Goal: Task Accomplishment & Management: Use online tool/utility

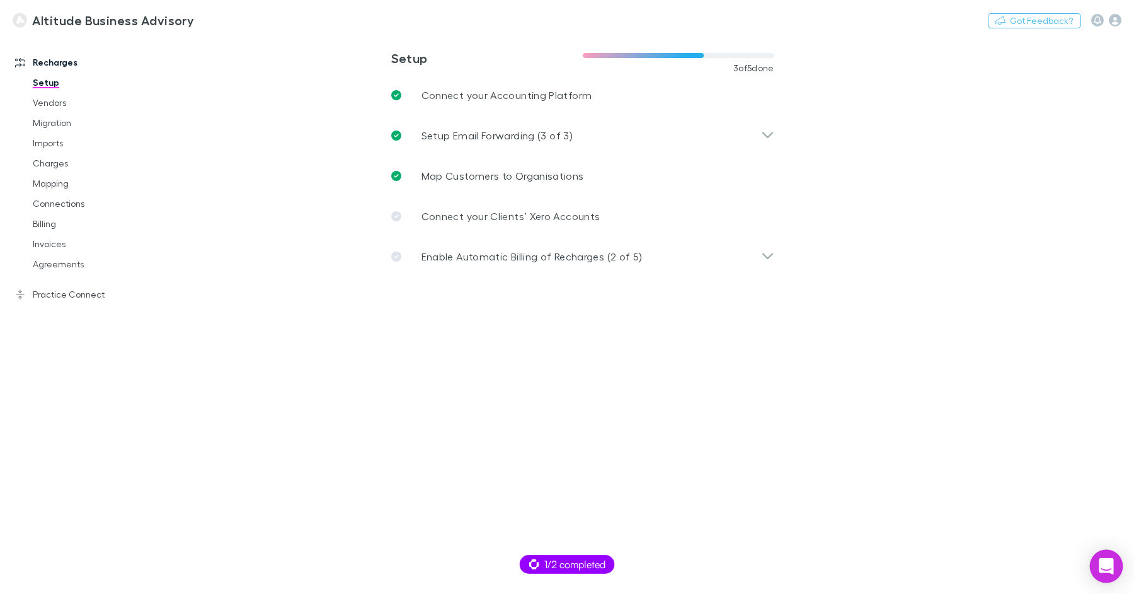
click at [1105, 576] on div "Open Intercom Messenger" at bounding box center [1106, 566] width 33 height 33
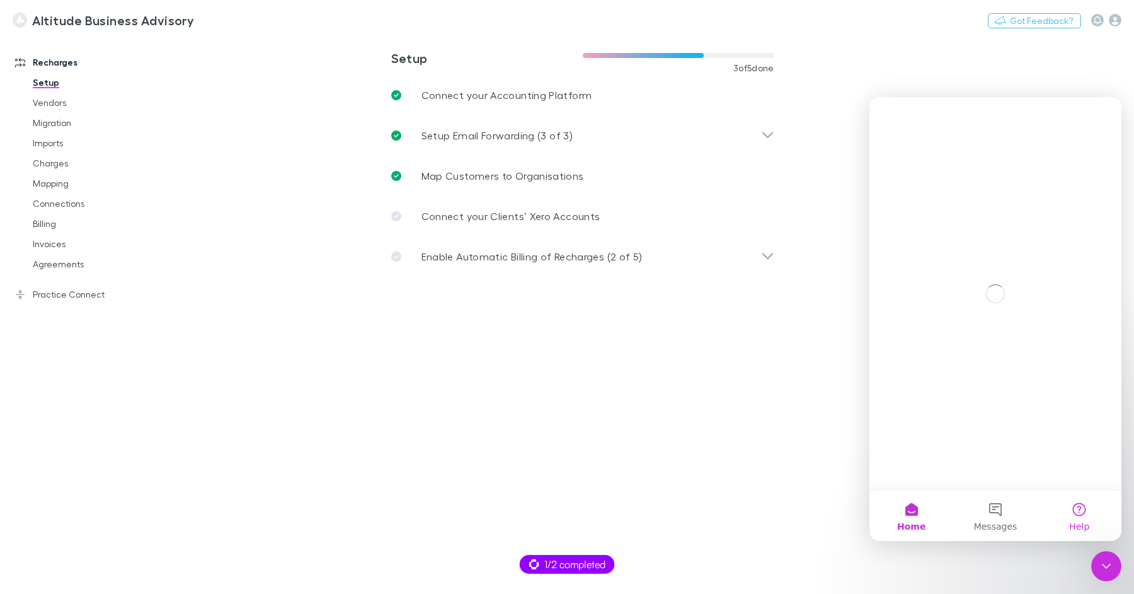
click at [1092, 514] on button "Help" at bounding box center [1080, 515] width 84 height 50
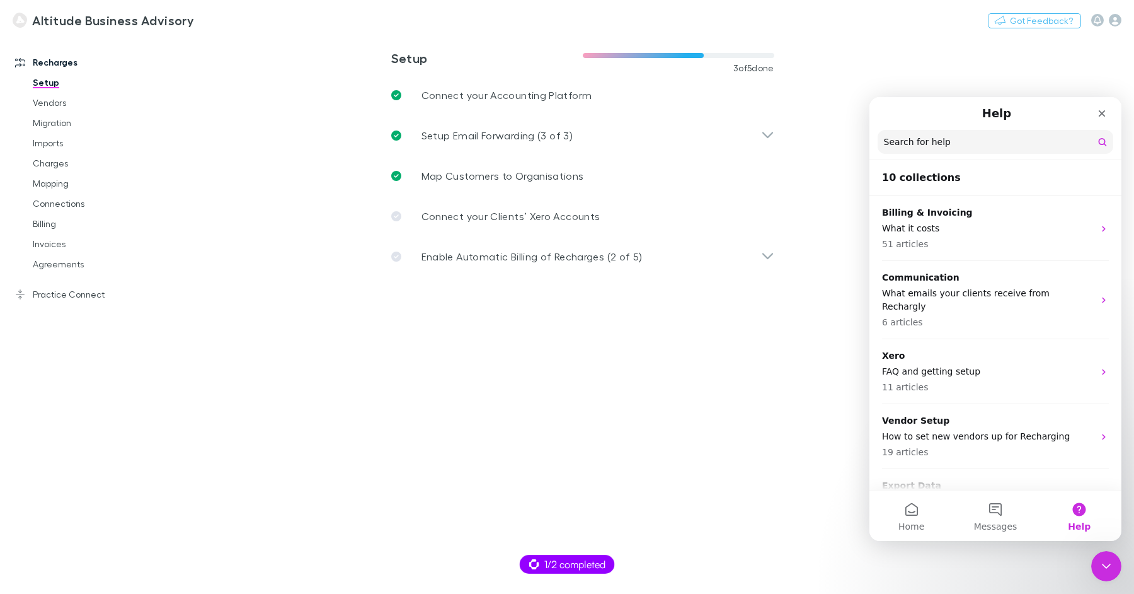
click at [932, 147] on input "Search for help" at bounding box center [996, 142] width 236 height 24
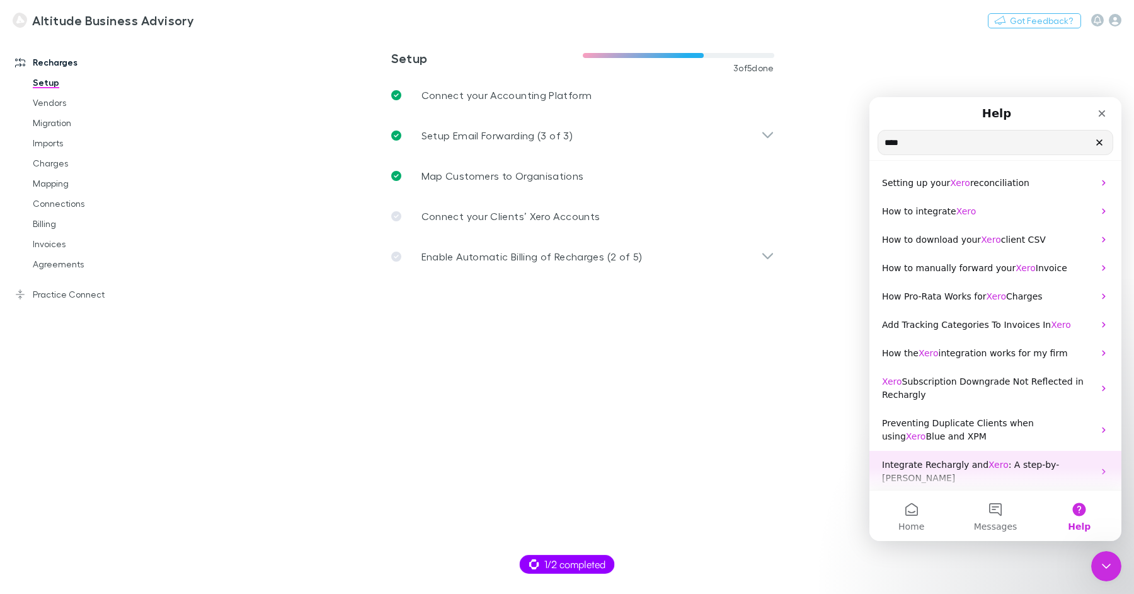
type input "****"
click at [997, 463] on span "Xero" at bounding box center [999, 464] width 20 height 10
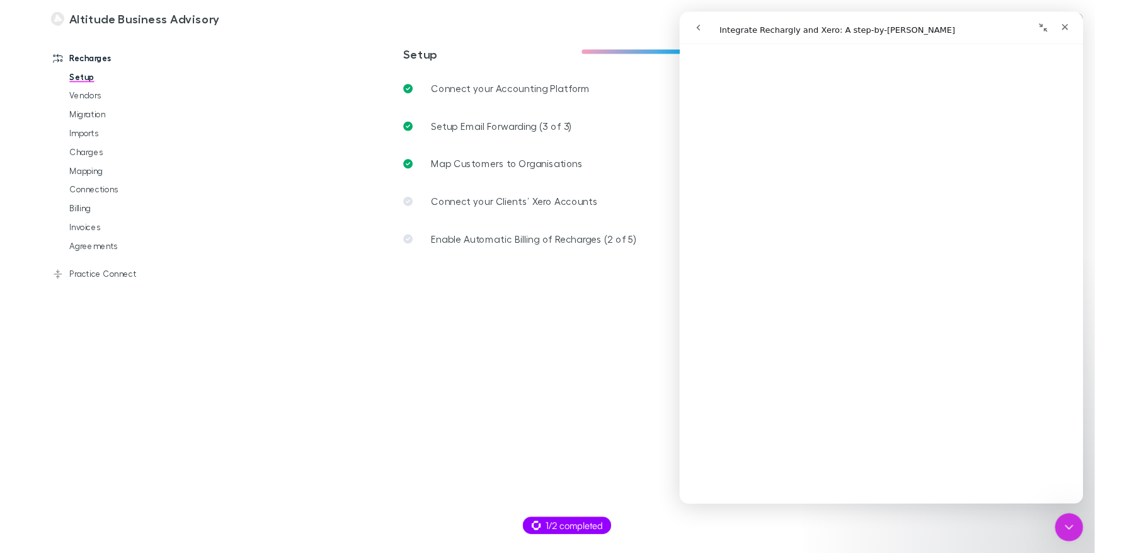
scroll to position [383, 0]
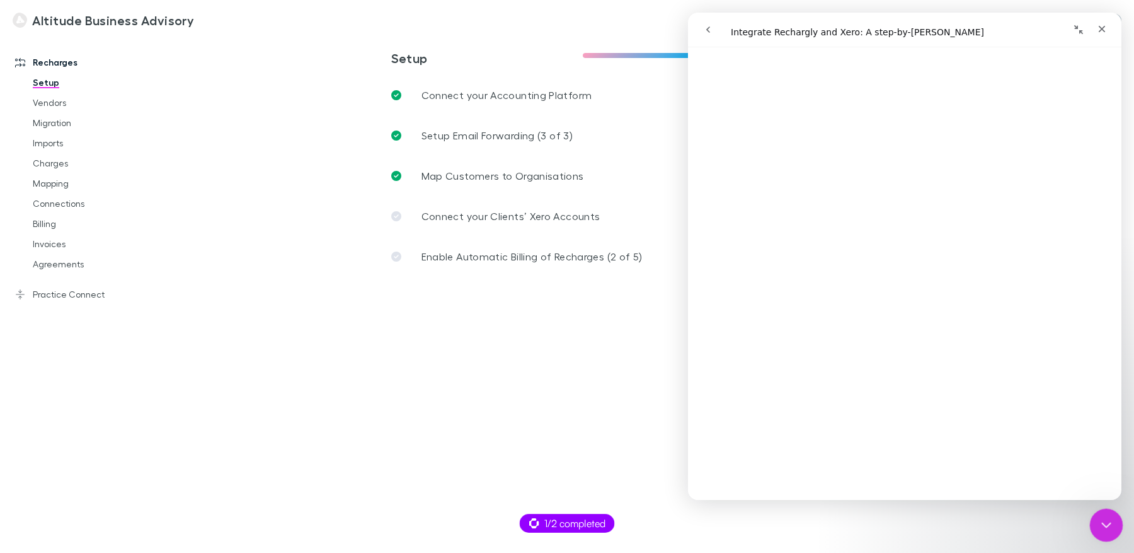
click at [1115, 532] on div "Close Intercom Messenger" at bounding box center [1105, 523] width 30 height 30
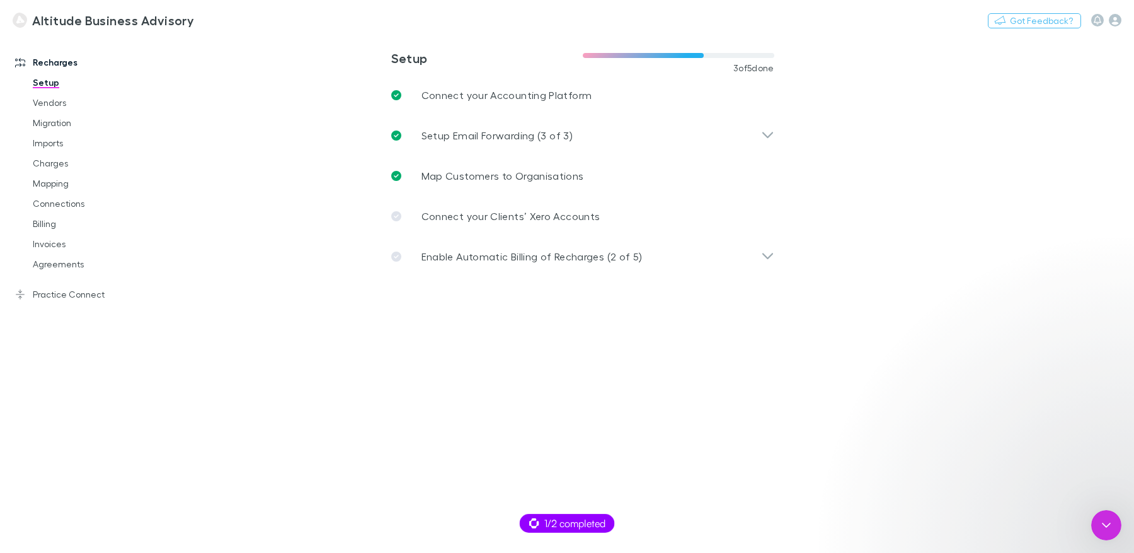
scroll to position [0, 0]
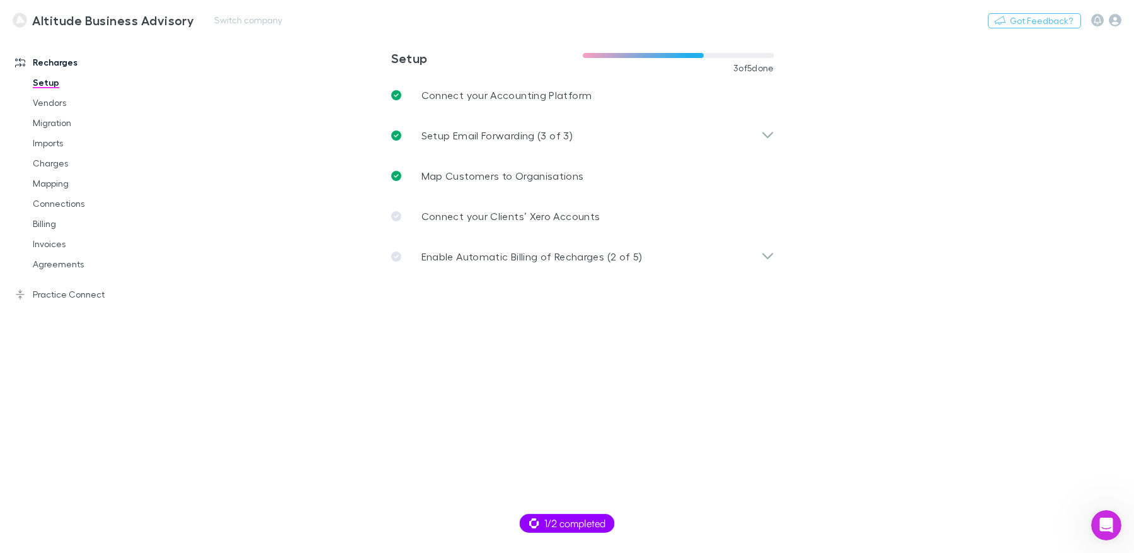
click at [1117, 12] on div "Nothing Got Feedback?" at bounding box center [1061, 20] width 146 height 16
click at [1115, 20] on icon "button" at bounding box center [1115, 20] width 13 height 13
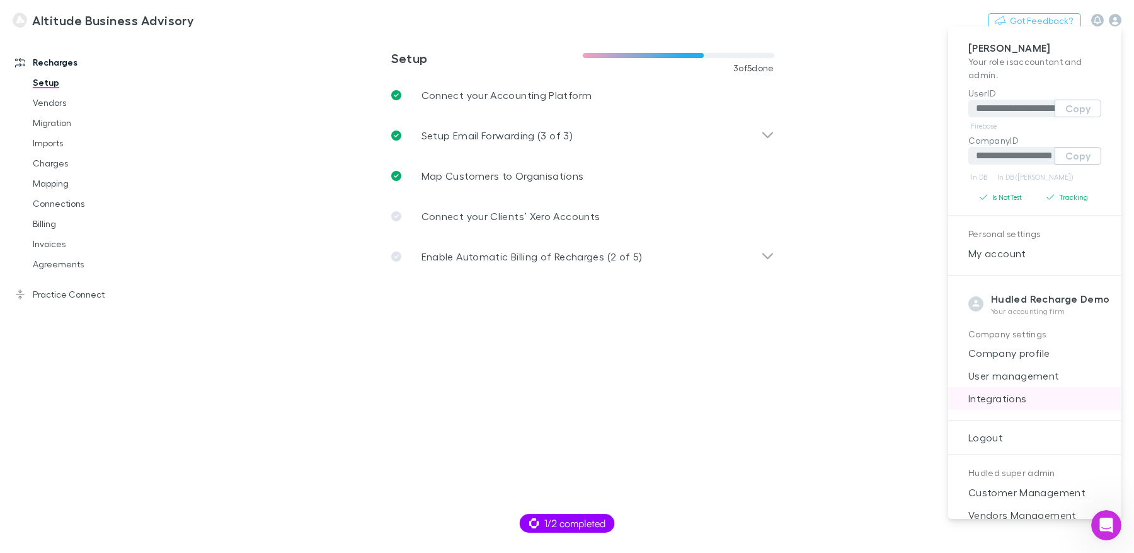
click at [1000, 397] on span "Integrations" at bounding box center [1035, 398] width 153 height 15
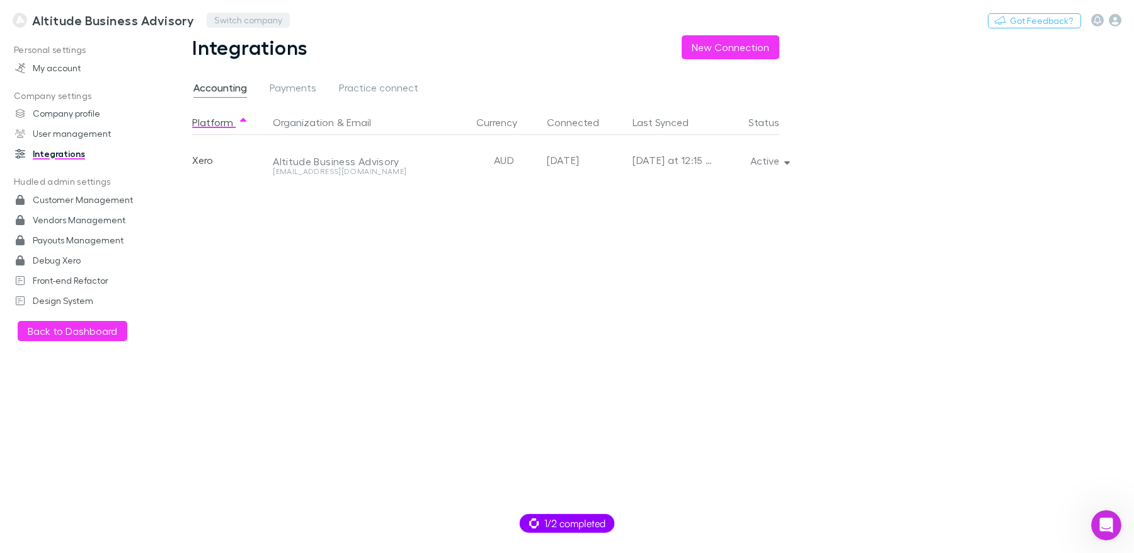
click at [219, 18] on button "Switch company" at bounding box center [248, 20] width 83 height 15
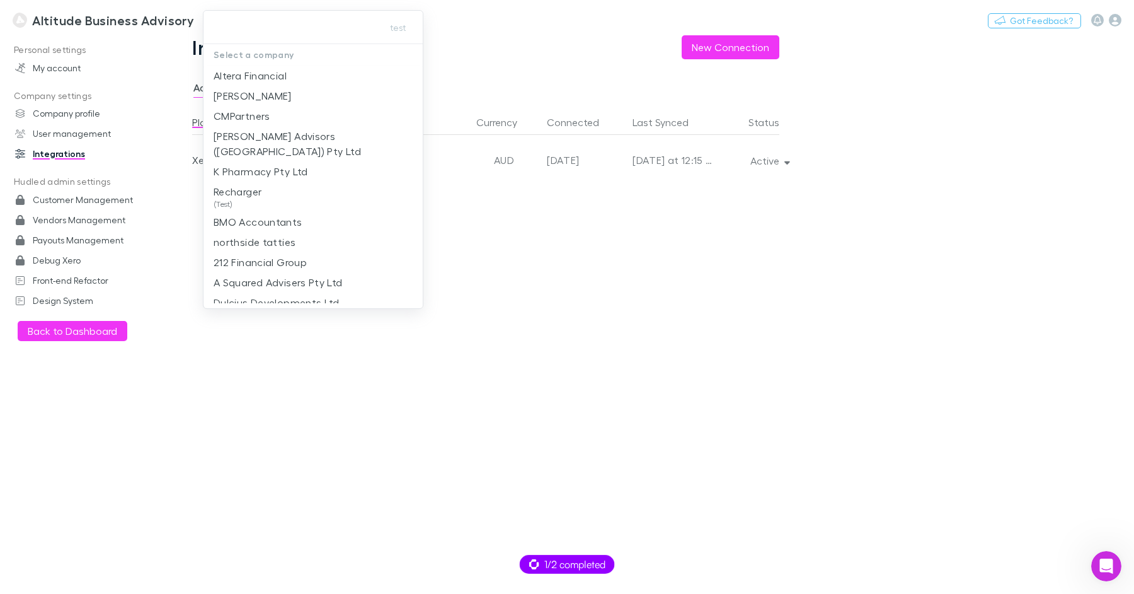
type input "*"
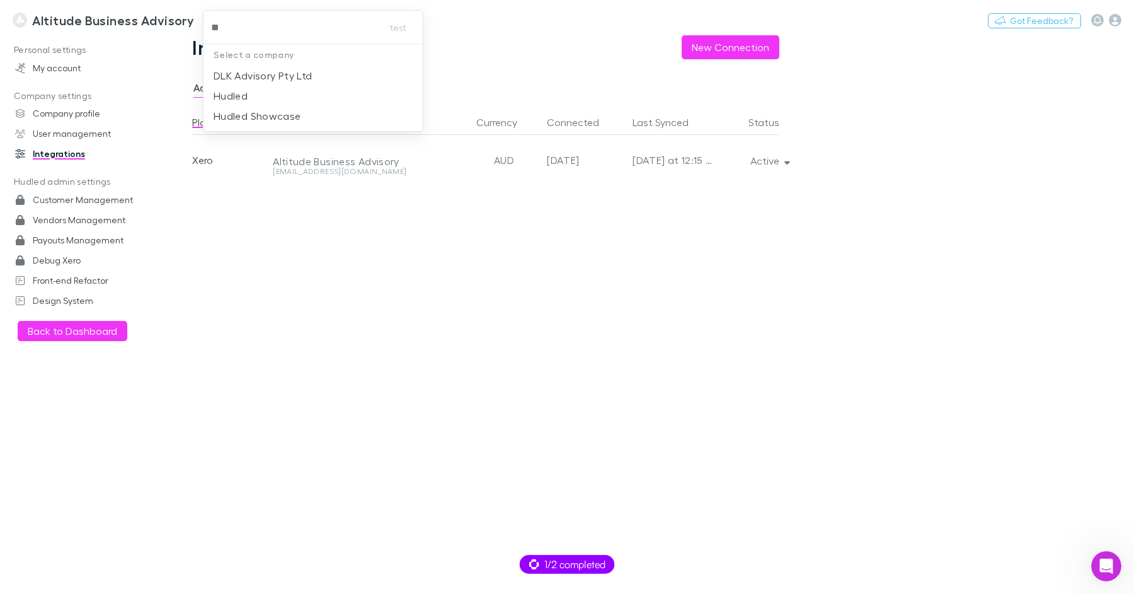
type input "***"
click at [275, 76] on p "DLK Advisory Pty Ltd" at bounding box center [263, 75] width 98 height 15
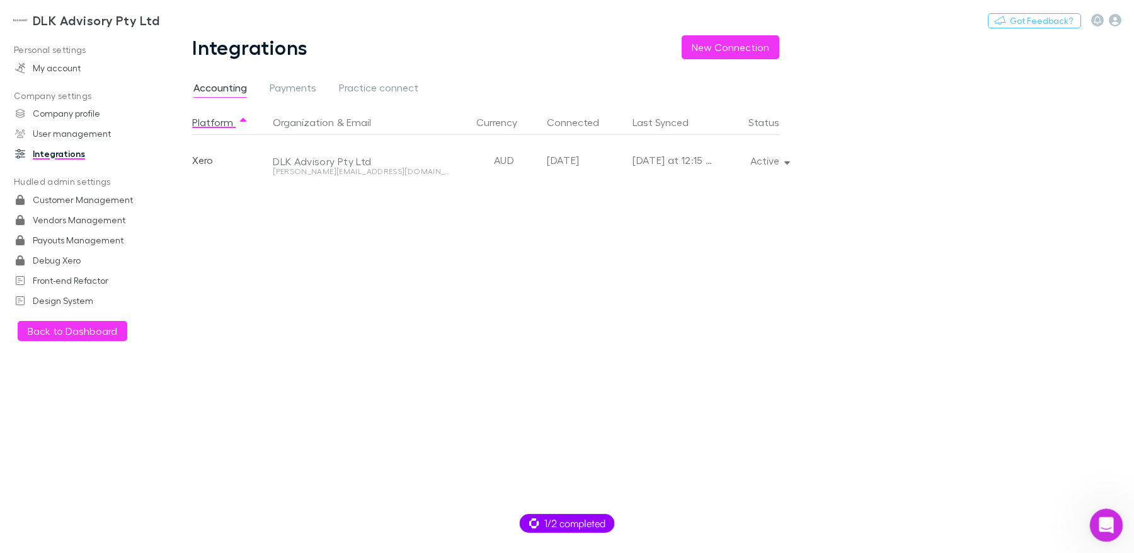
click at [1093, 526] on div "Open Intercom Messenger" at bounding box center [1105, 523] width 42 height 42
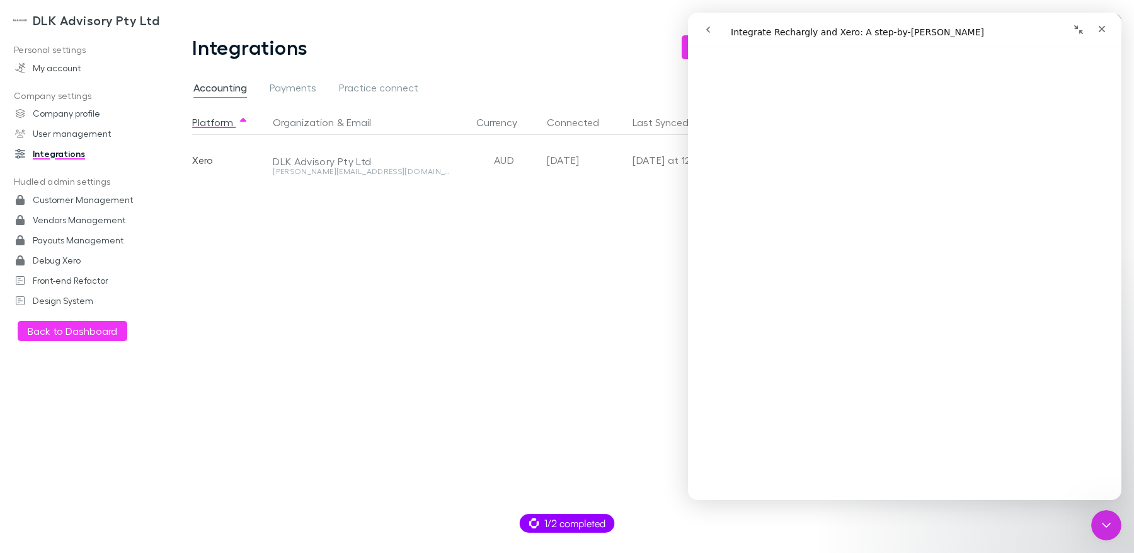
scroll to position [1856, 0]
click at [902, 483] on link "Open in help center" at bounding box center [905, 482] width 101 height 10
drag, startPoint x: 1099, startPoint y: 521, endPoint x: 1090, endPoint y: 521, distance: 8.2
click at [1097, 521] on icon "Close Intercom Messenger" at bounding box center [1104, 523] width 15 height 15
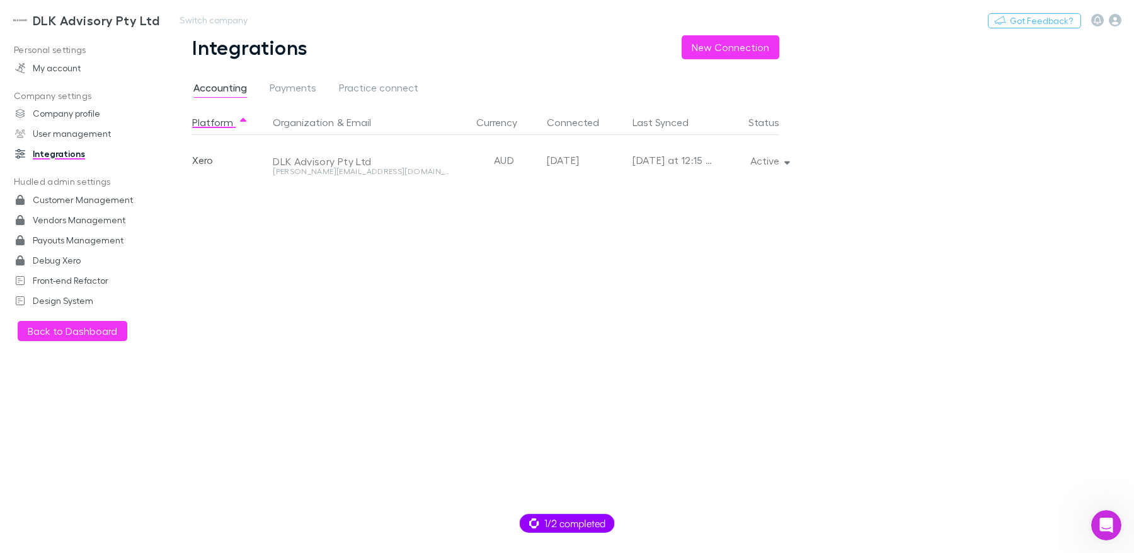
click at [83, 23] on h3 "DLK Advisory Pty Ltd" at bounding box center [96, 20] width 127 height 15
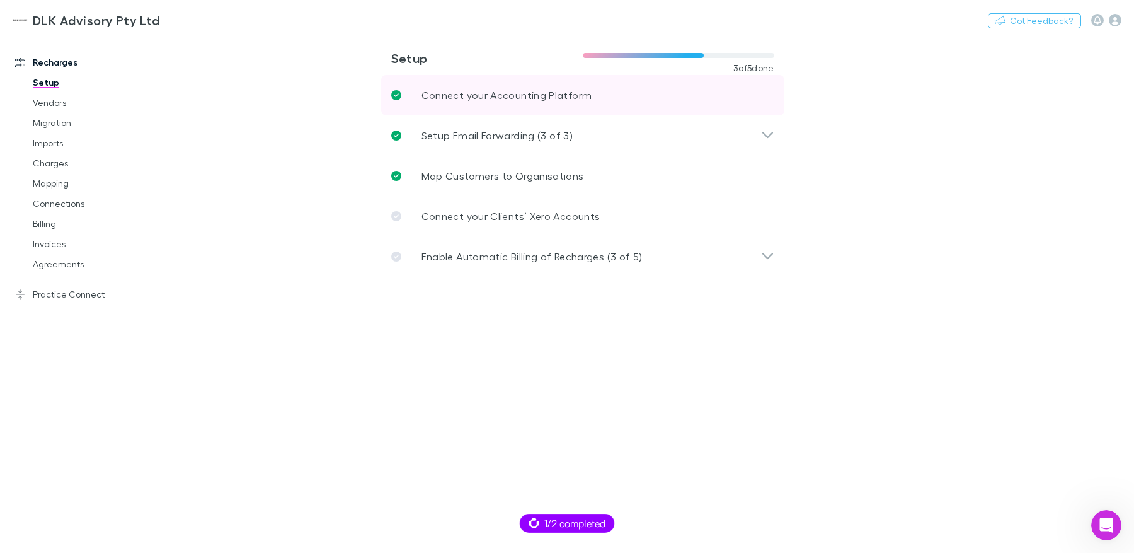
click at [443, 88] on p "Connect your Accounting Platform" at bounding box center [507, 95] width 171 height 15
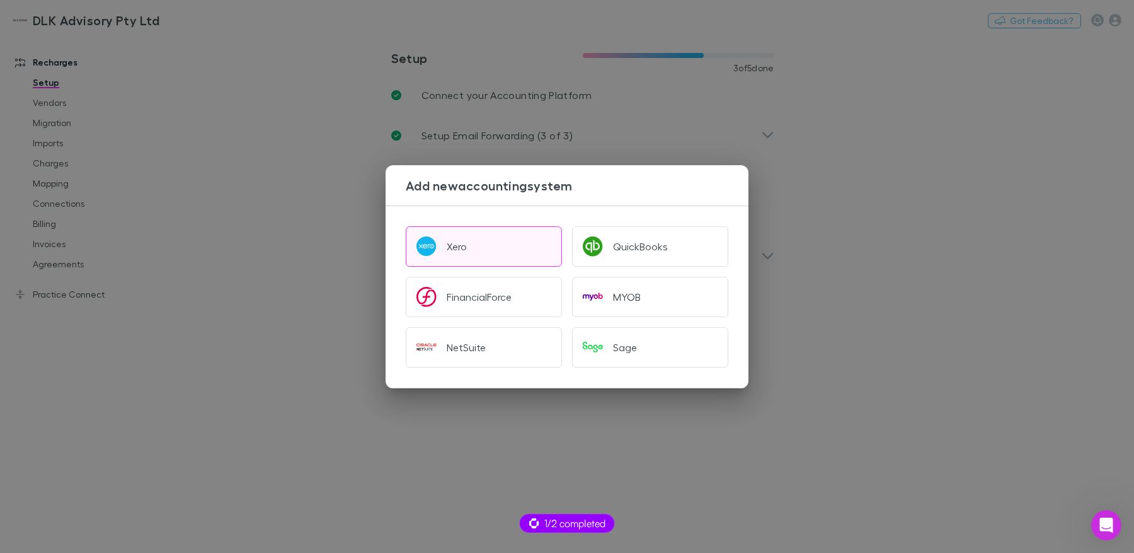
click at [454, 242] on div "Xero" at bounding box center [457, 246] width 20 height 13
